Goal: Transaction & Acquisition: Purchase product/service

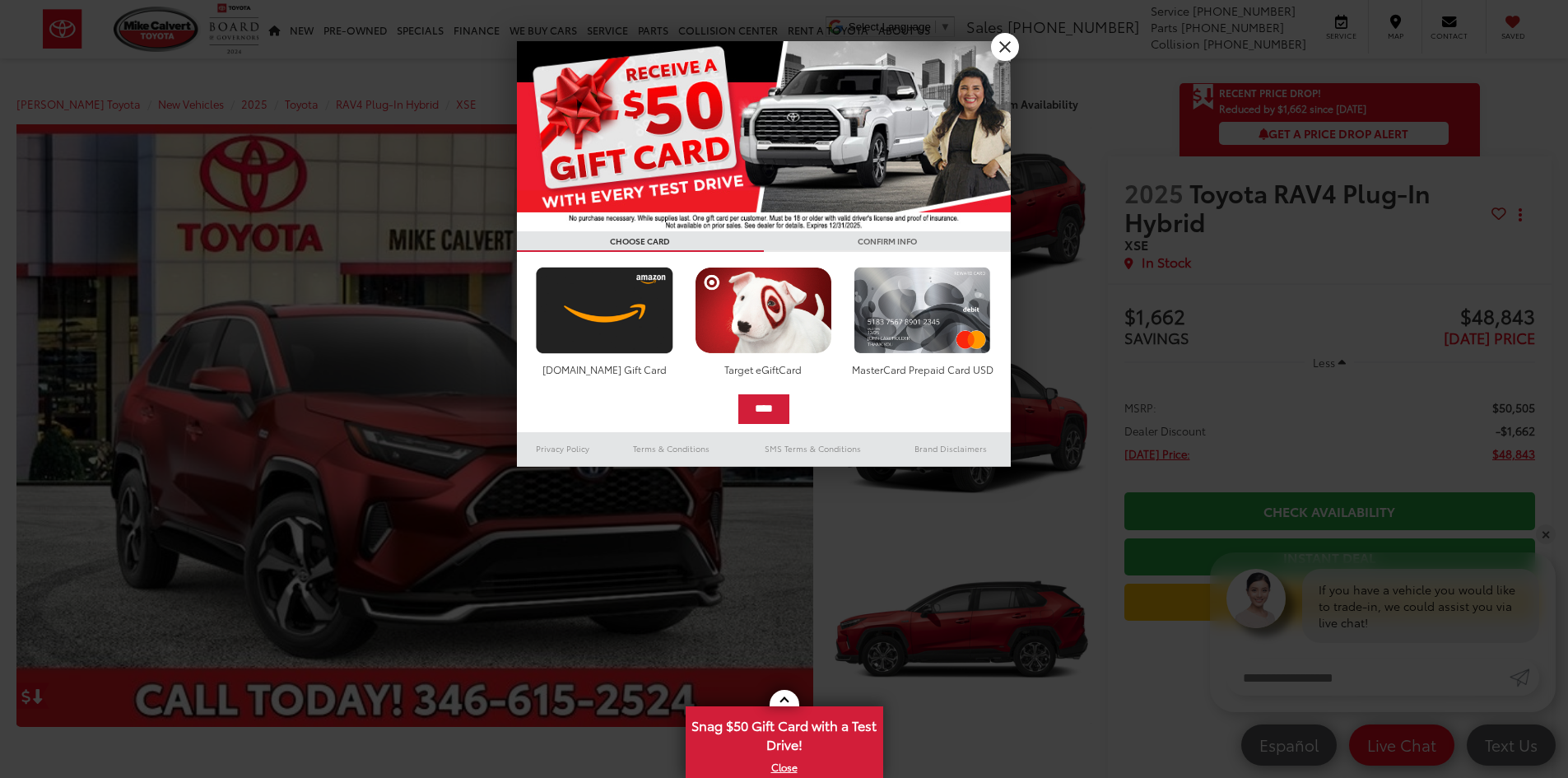
drag, startPoint x: 996, startPoint y: 47, endPoint x: 1179, endPoint y: 344, distance: 348.9
click at [996, 47] on link "X" at bounding box center [1005, 47] width 28 height 28
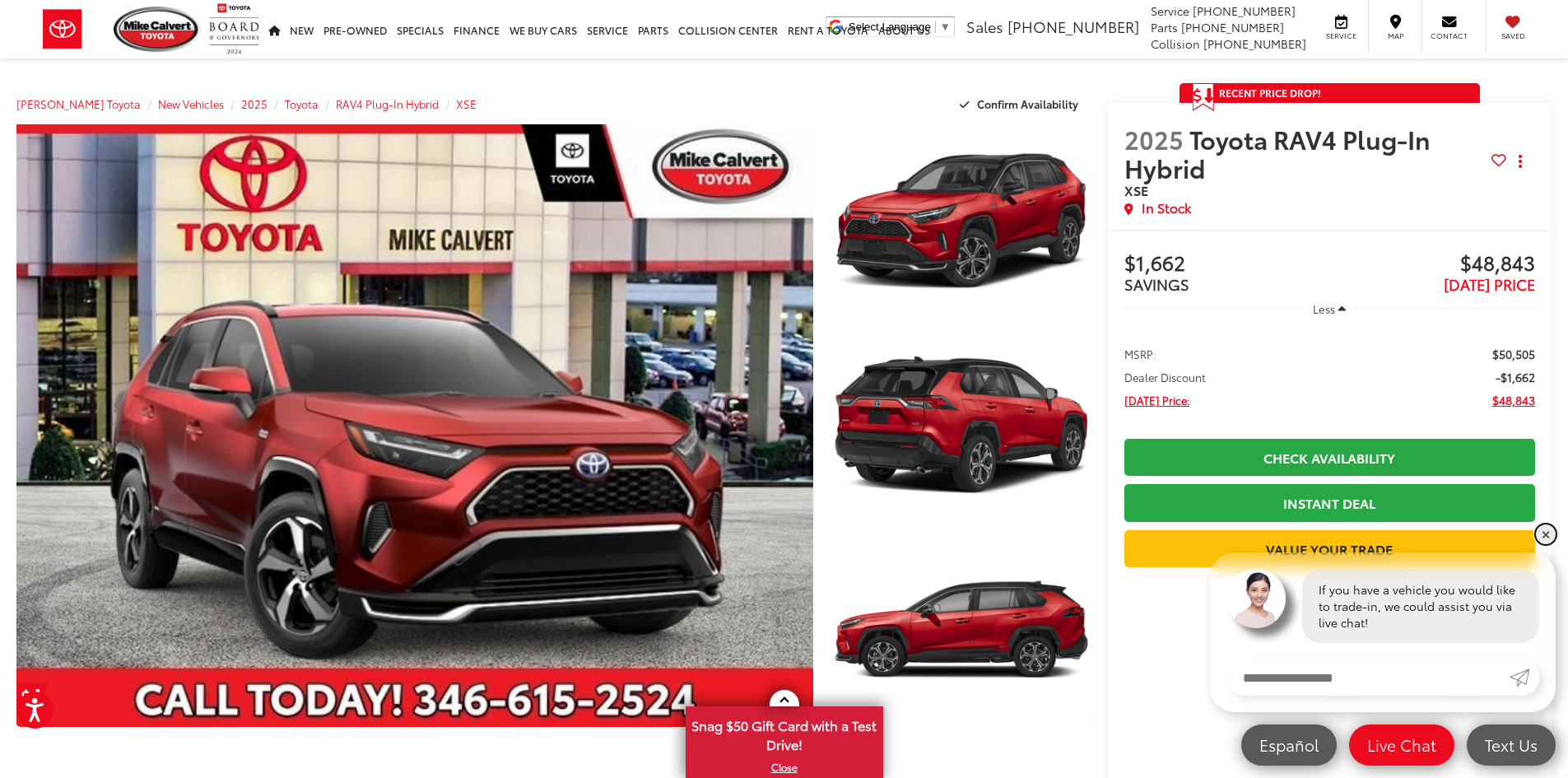
click at [1549, 535] on link "✕" at bounding box center [1545, 534] width 19 height 19
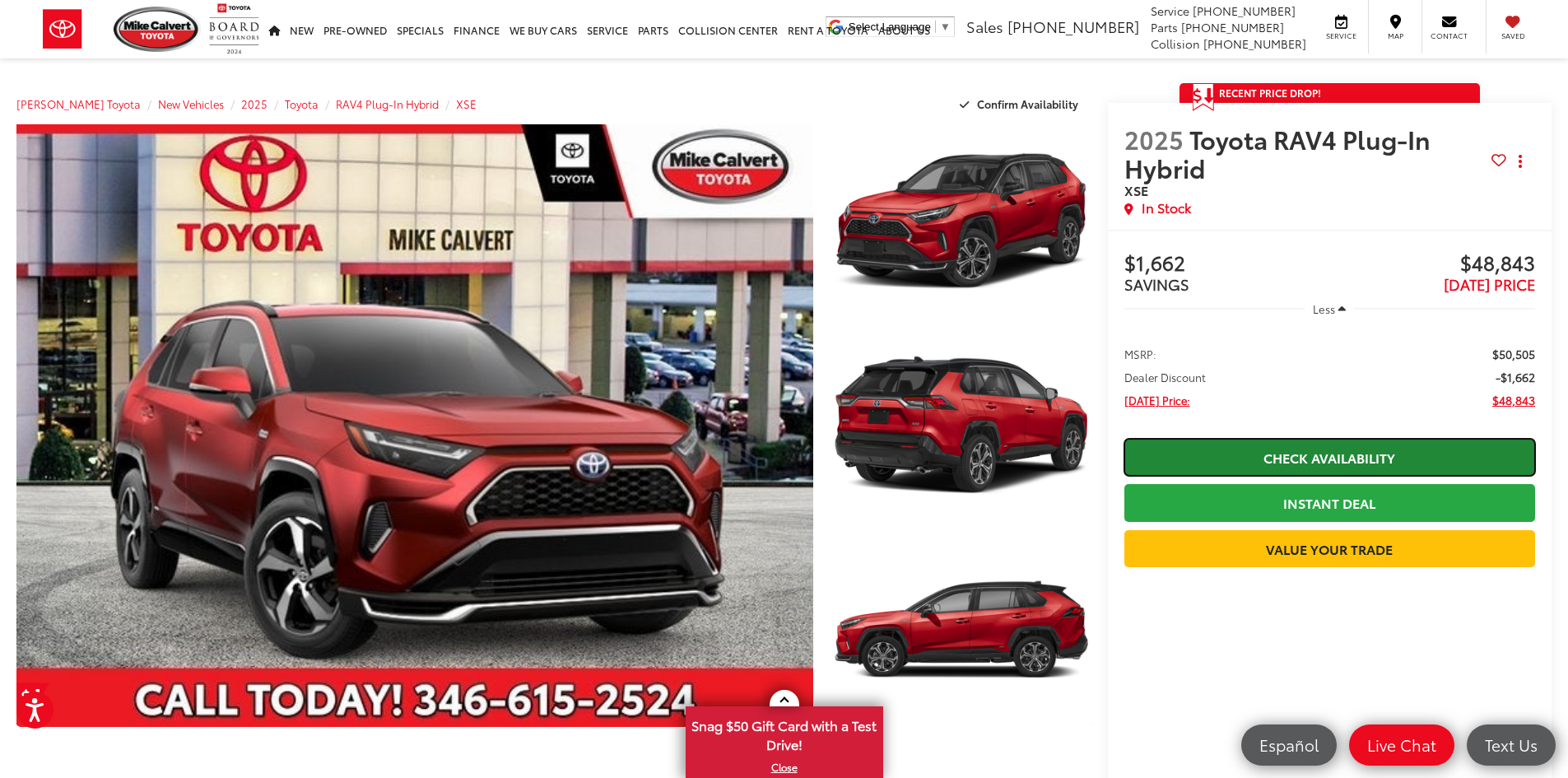
click at [1221, 456] on link "Check Availability" at bounding box center [1330, 457] width 411 height 37
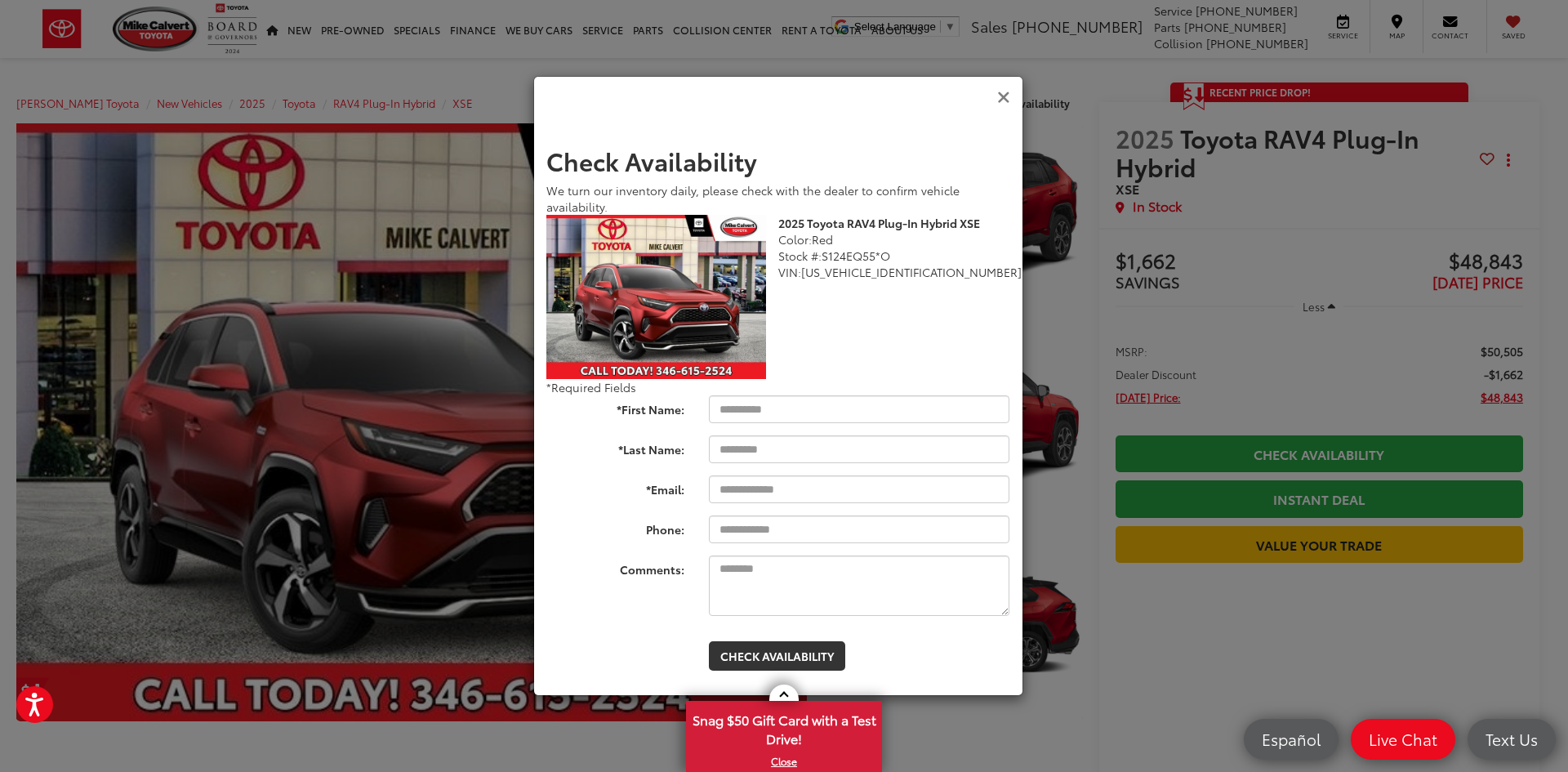
click at [1002, 97] on icon "Close" at bounding box center [1003, 97] width 13 height 17
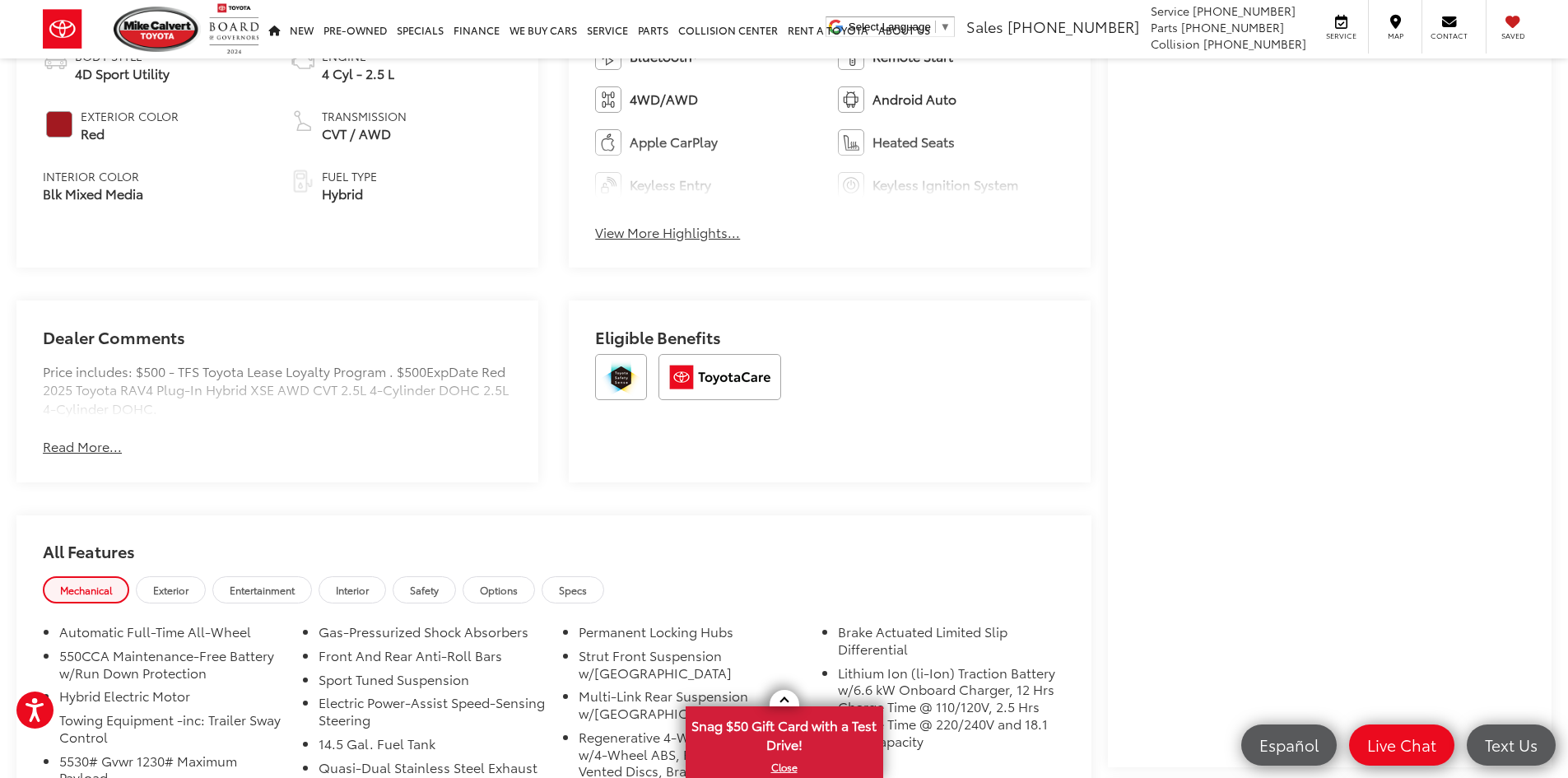
scroll to position [906, 0]
click at [63, 446] on button "Read More..." at bounding box center [82, 448] width 79 height 19
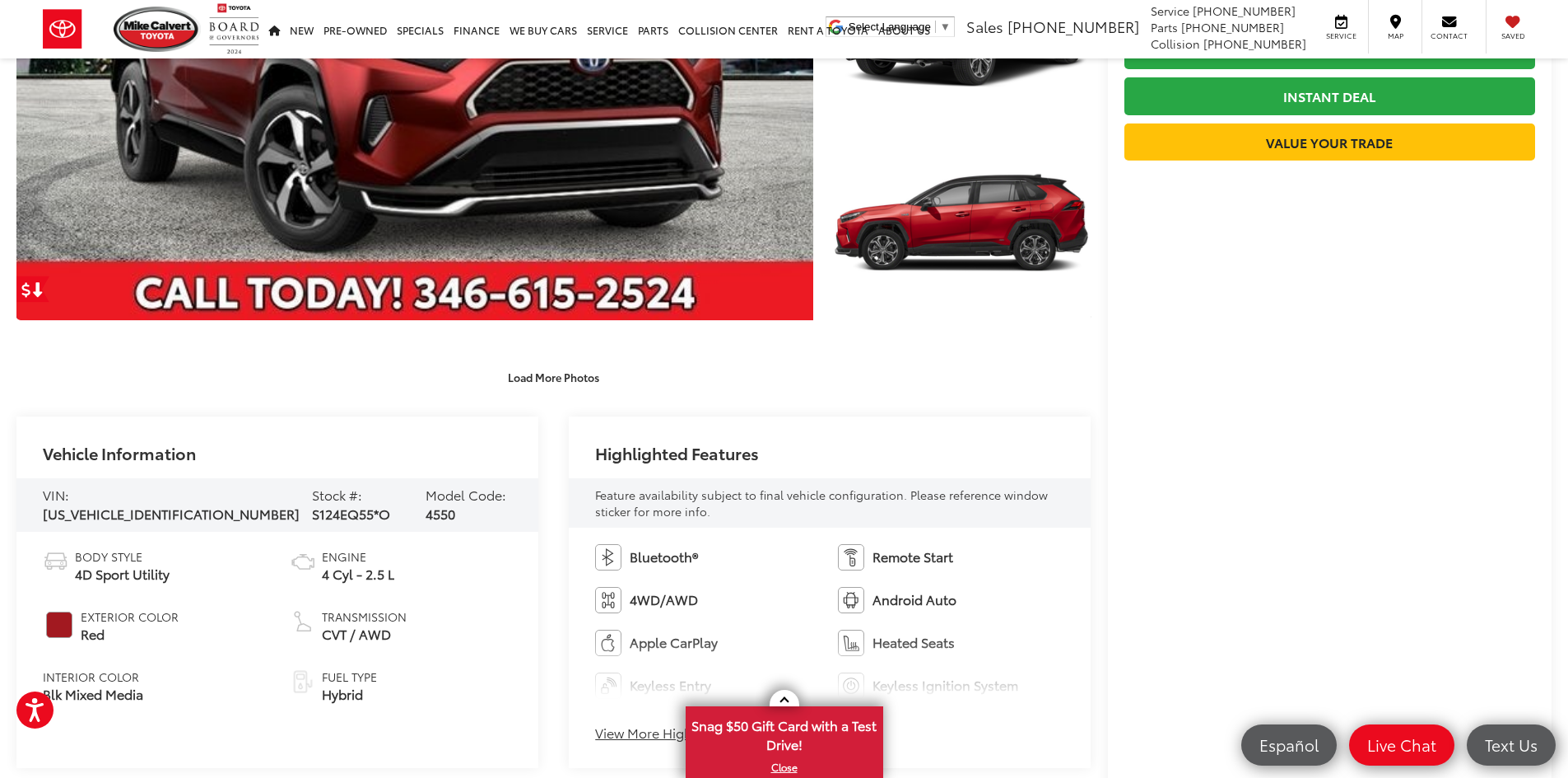
scroll to position [0, 0]
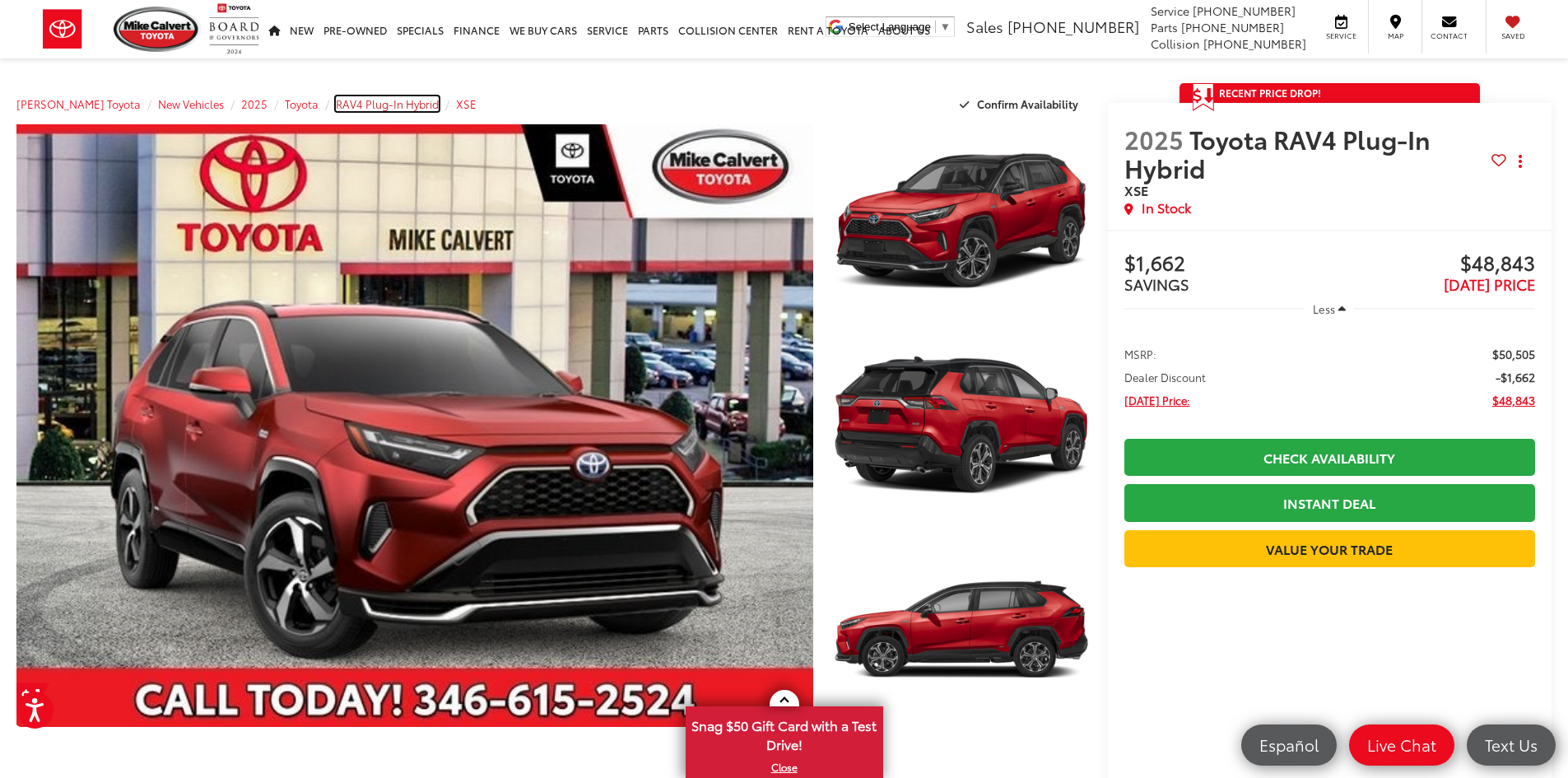
click at [385, 102] on span "RAV4 Plug-In Hybrid" at bounding box center [387, 104] width 103 height 15
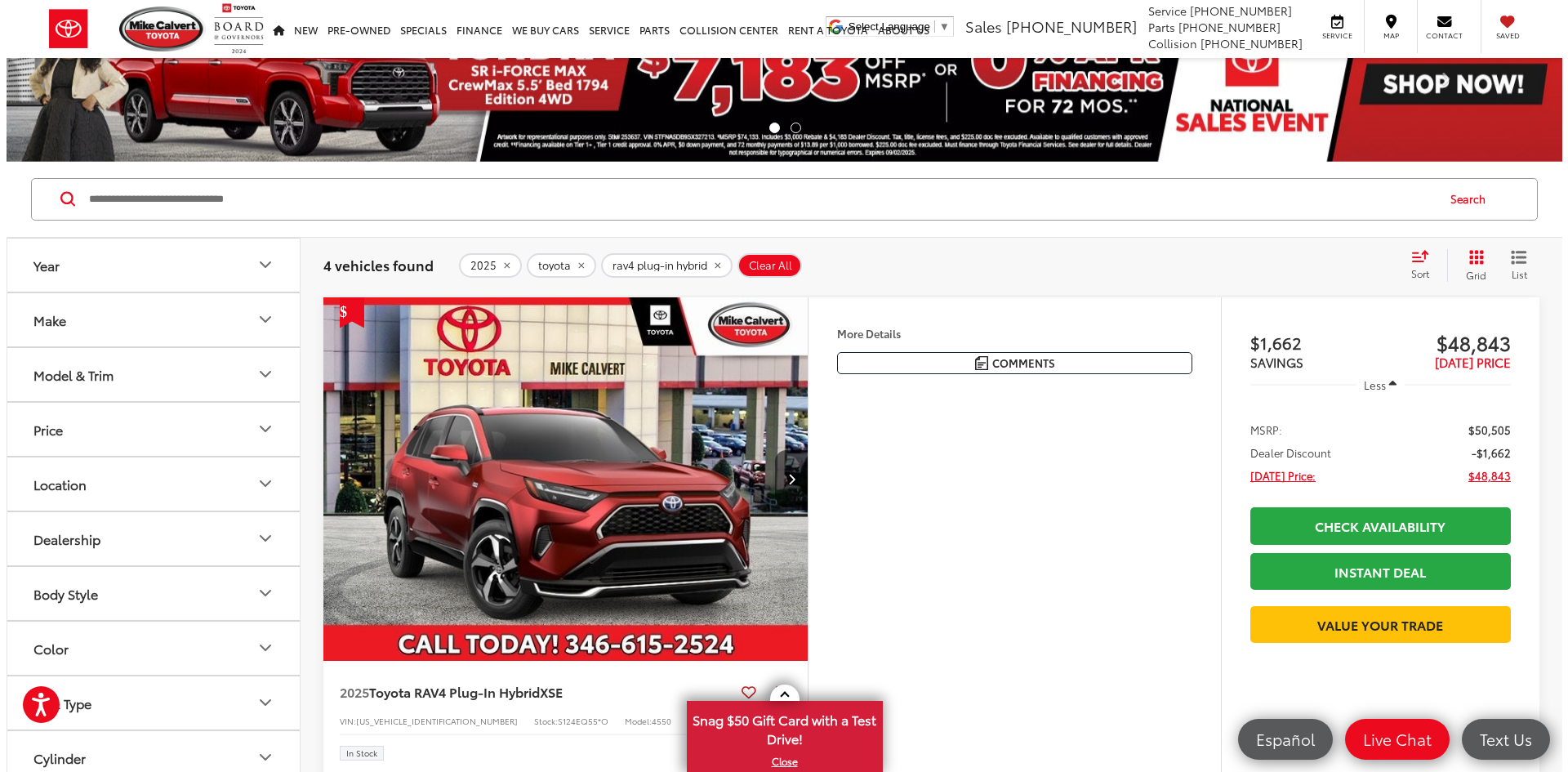
scroll to position [81, 0]
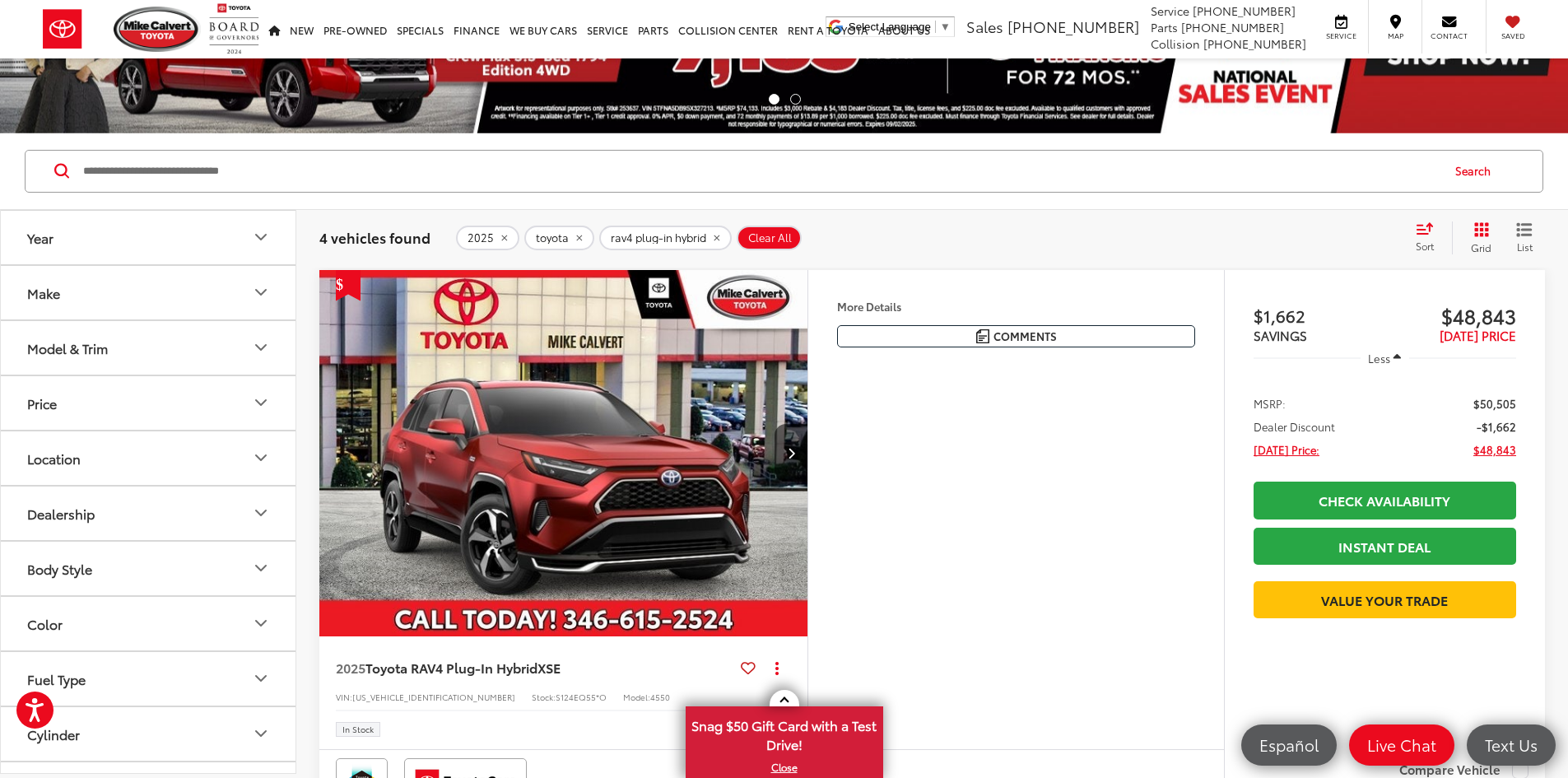
click at [0, 0] on button "More..." at bounding box center [0, 0] width 0 height 0
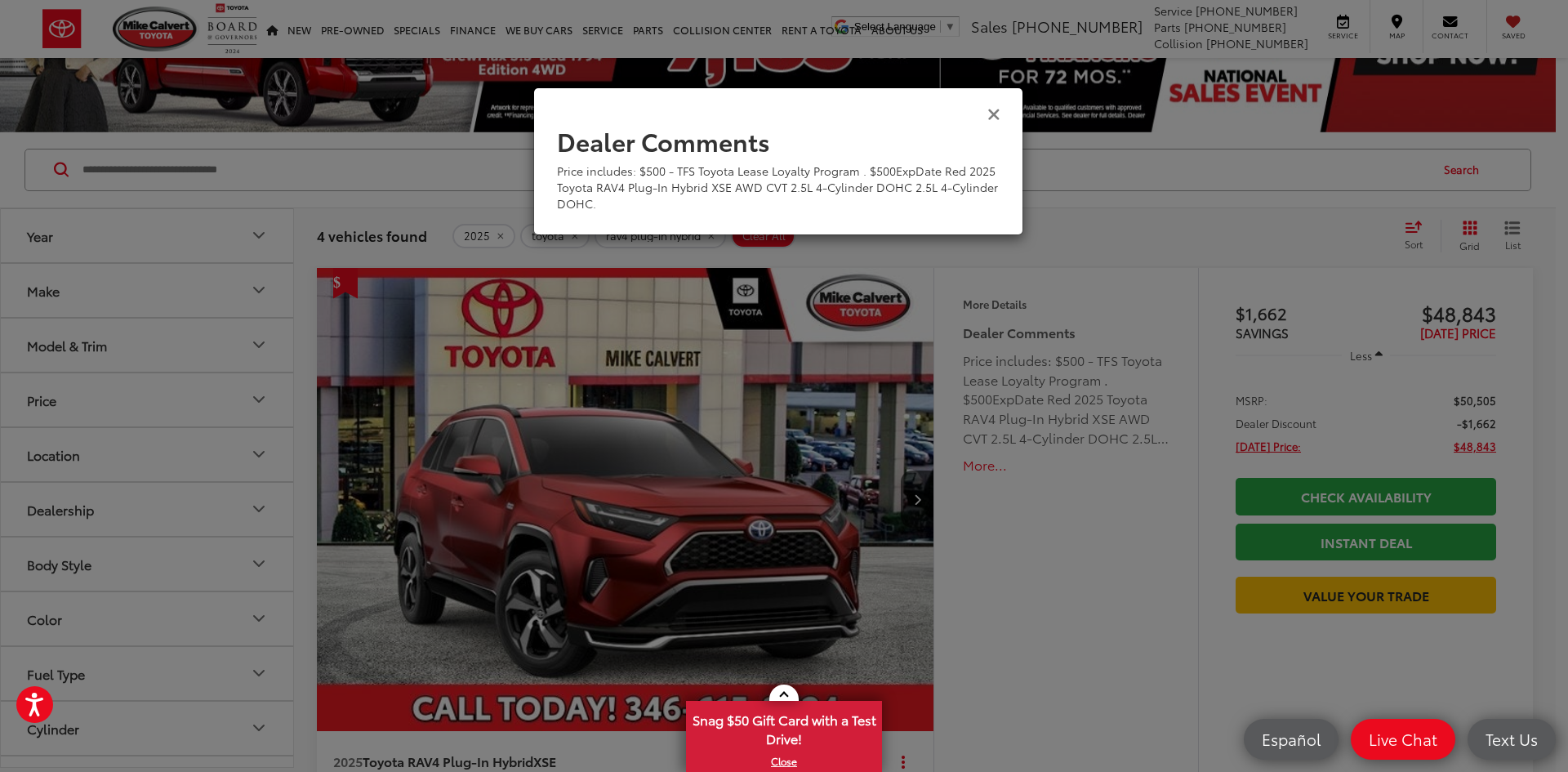
click at [990, 112] on icon "Close" at bounding box center [994, 113] width 13 height 17
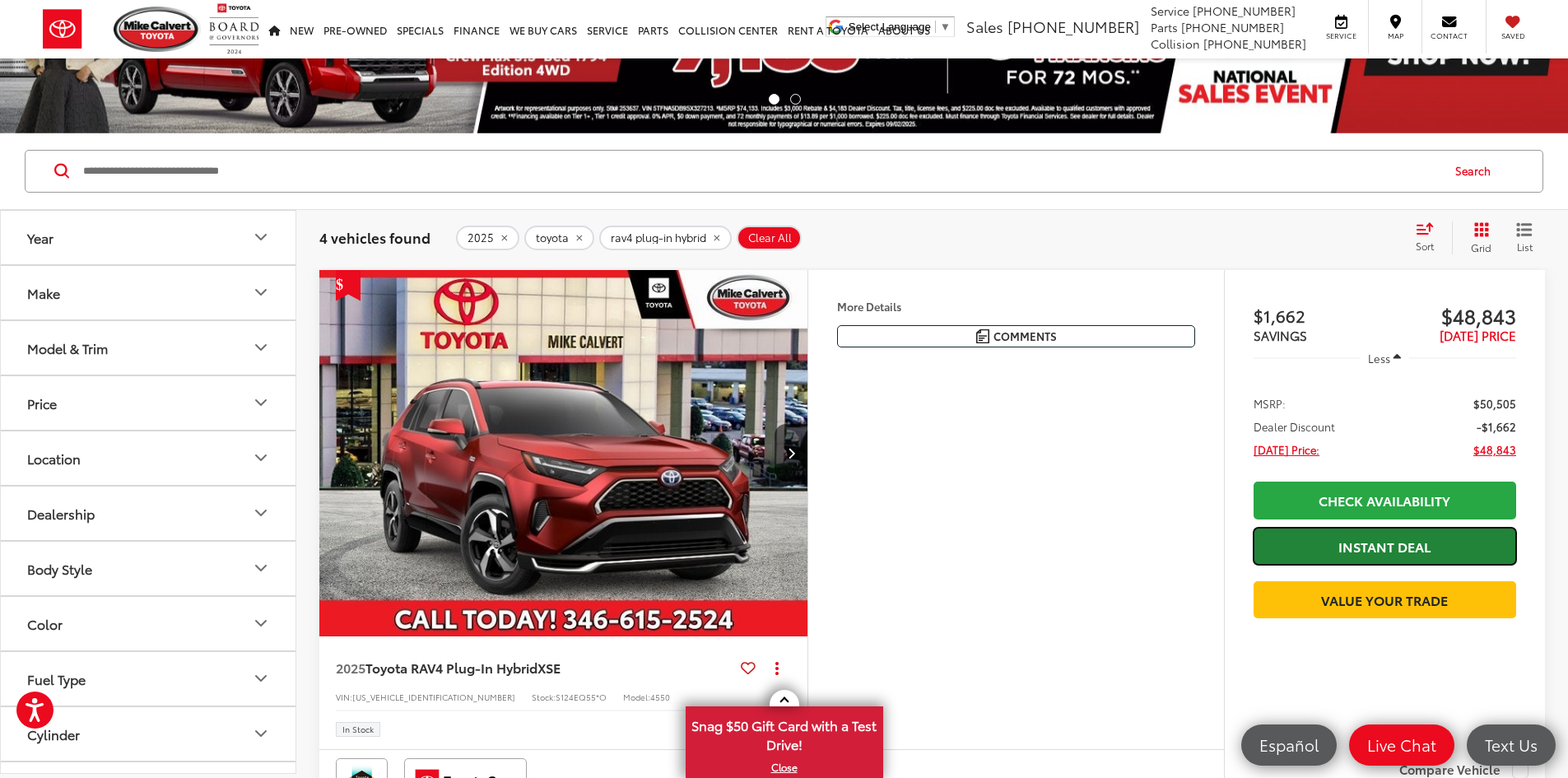
click at [1313, 545] on link "Instant Deal" at bounding box center [1384, 546] width 262 height 37
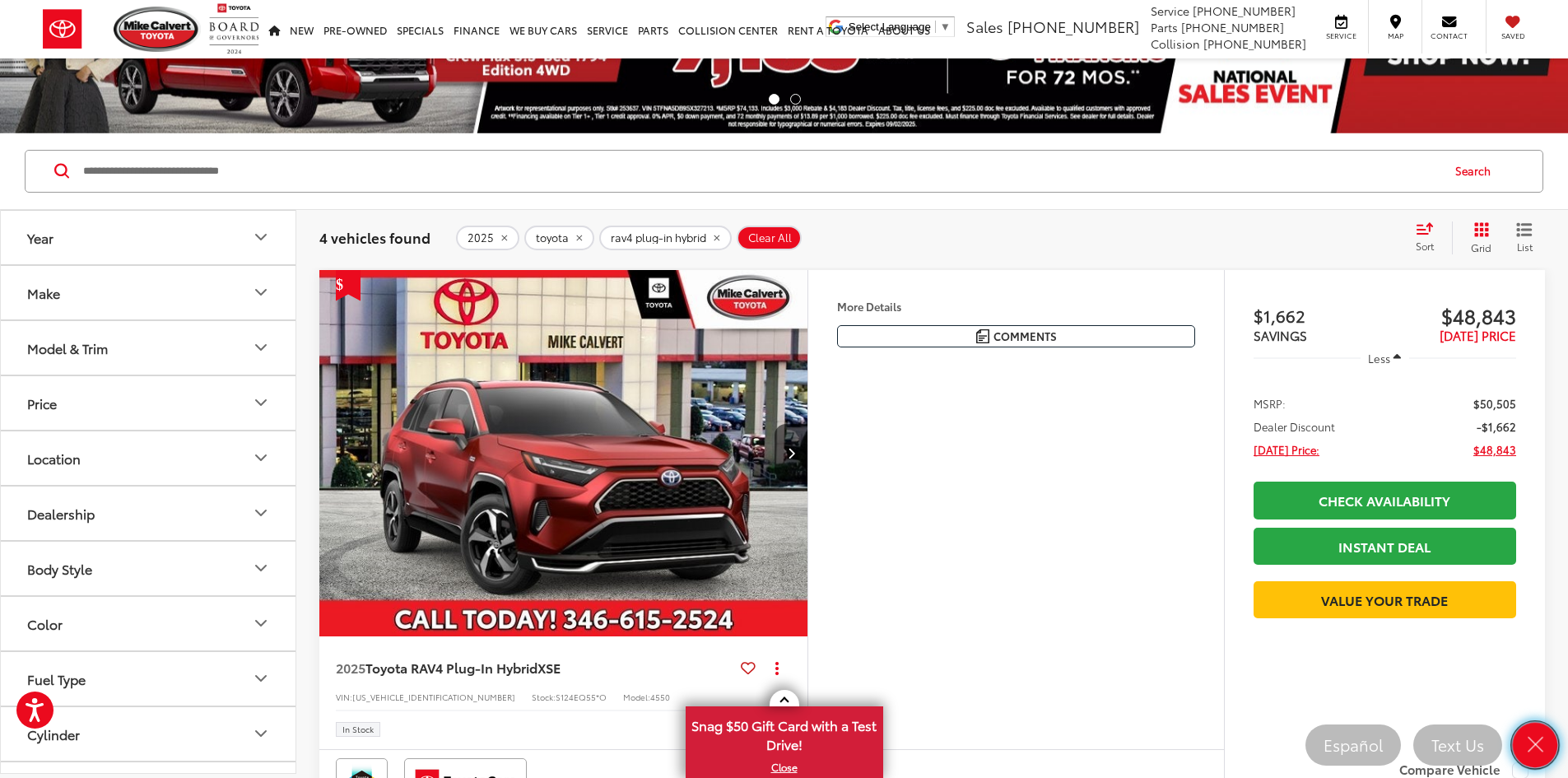
click at [1536, 748] on icon "Close" at bounding box center [1534, 744] width 23 height 23
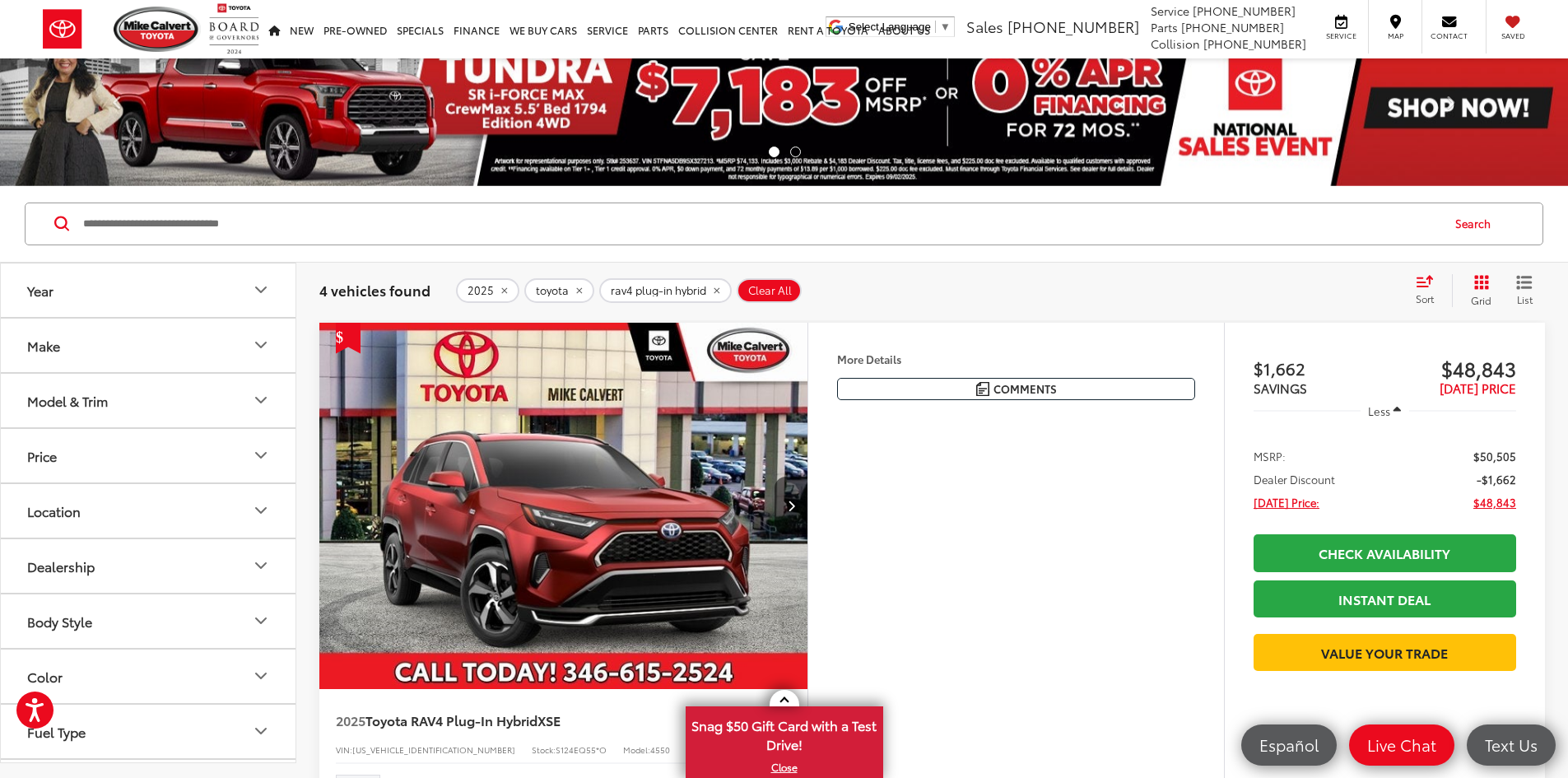
scroll to position [0, 0]
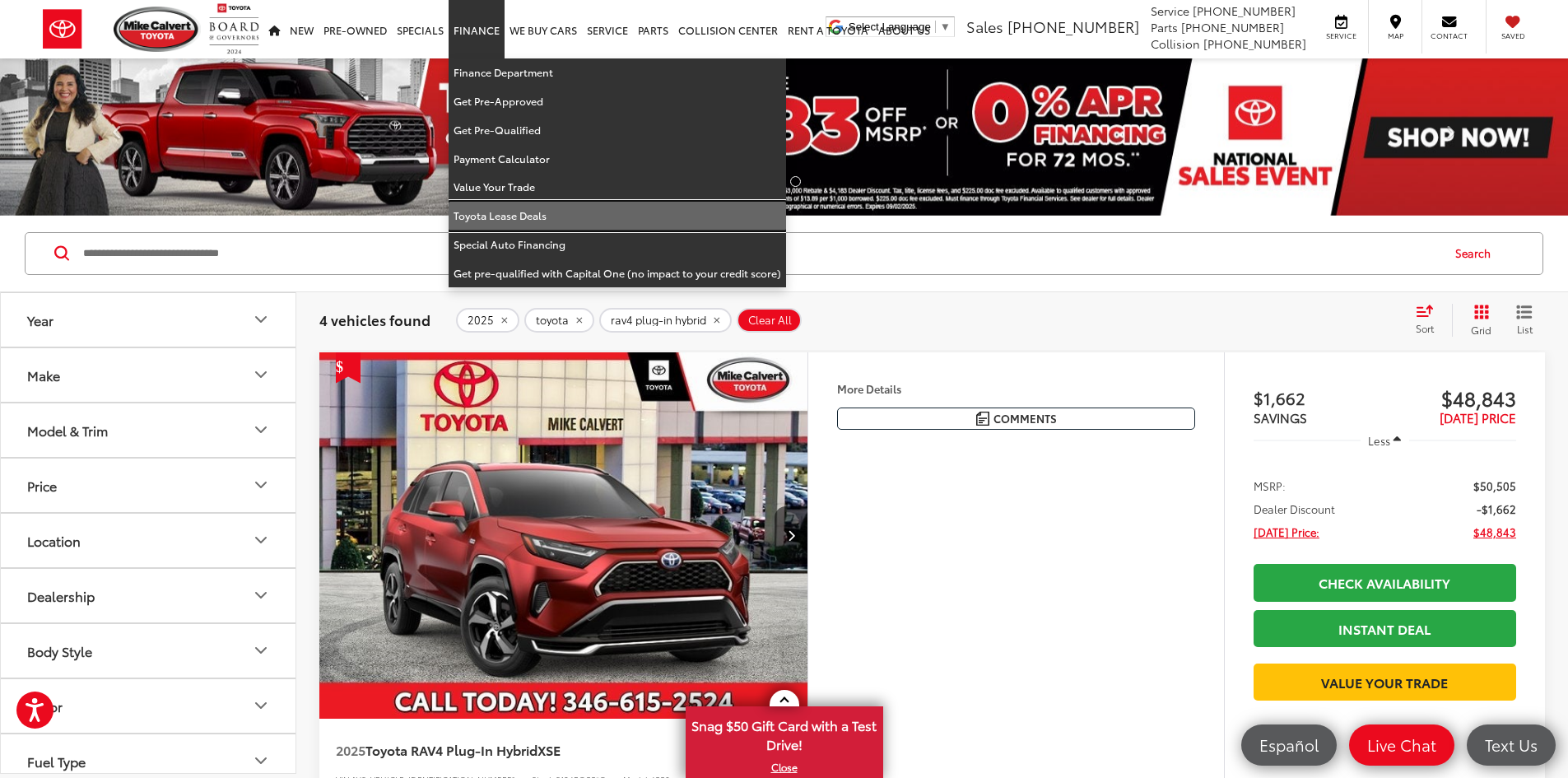
click at [537, 214] on link "Toyota Lease Deals" at bounding box center [617, 216] width 337 height 29
